Goal: Information Seeking & Learning: Learn about a topic

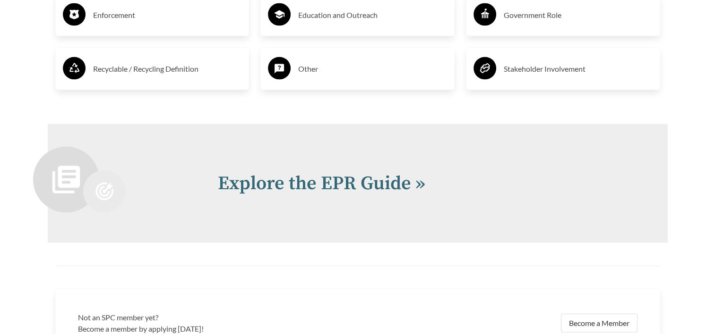
scroll to position [1936, 0]
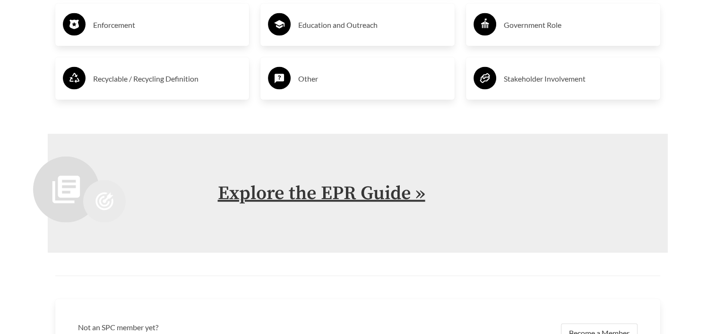
click at [330, 190] on link "Explore the EPR Guide »" at bounding box center [321, 194] width 207 height 24
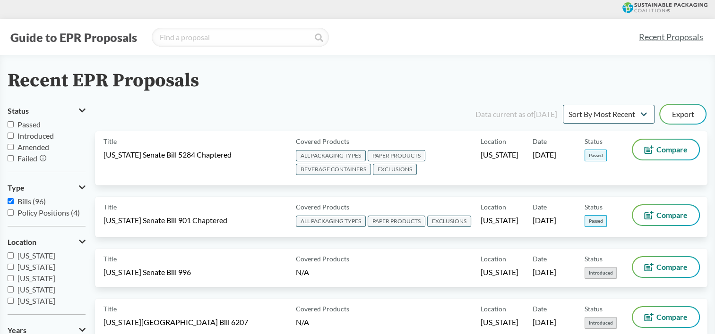
click at [9, 157] on input "Failed" at bounding box center [11, 158] width 6 height 6
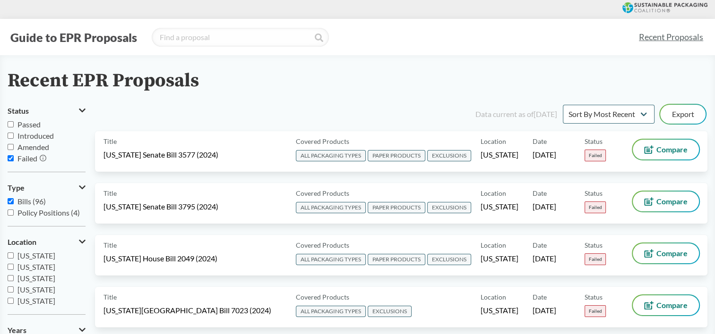
click at [10, 157] on input "Failed" at bounding box center [11, 158] width 6 height 6
checkbox input "false"
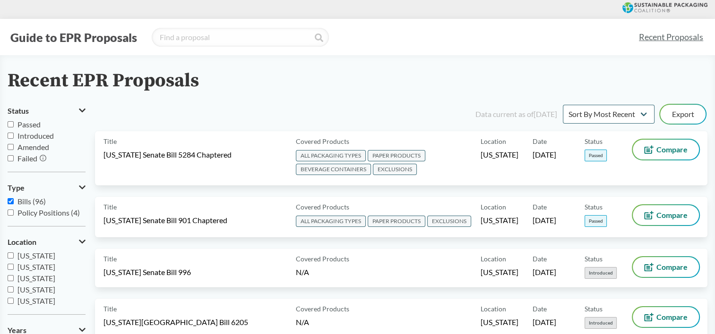
click at [8, 304] on input "[US_STATE]" at bounding box center [11, 301] width 6 height 6
checkbox input "true"
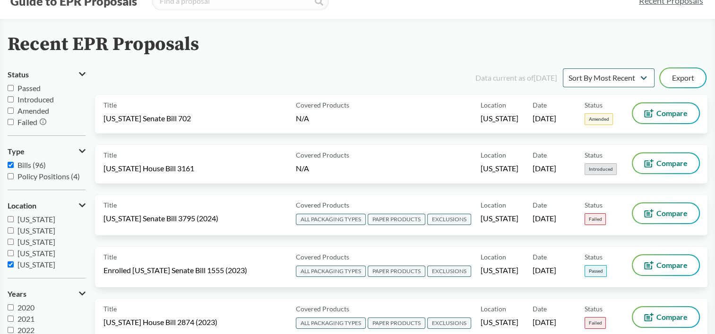
scroll to position [47, 0]
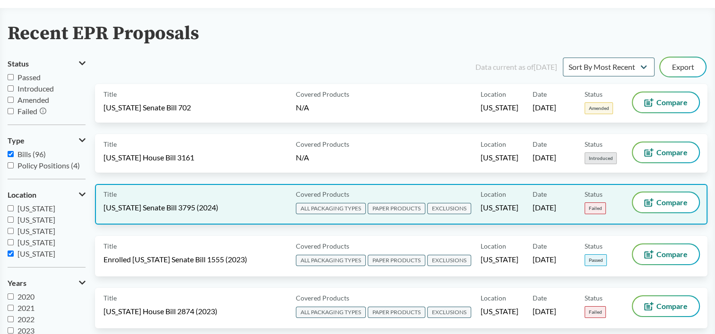
click at [197, 212] on div "Title [US_STATE] Senate Bill 3795 (2024)" at bounding box center [197, 205] width 188 height 24
